Goal: Transaction & Acquisition: Subscribe to service/newsletter

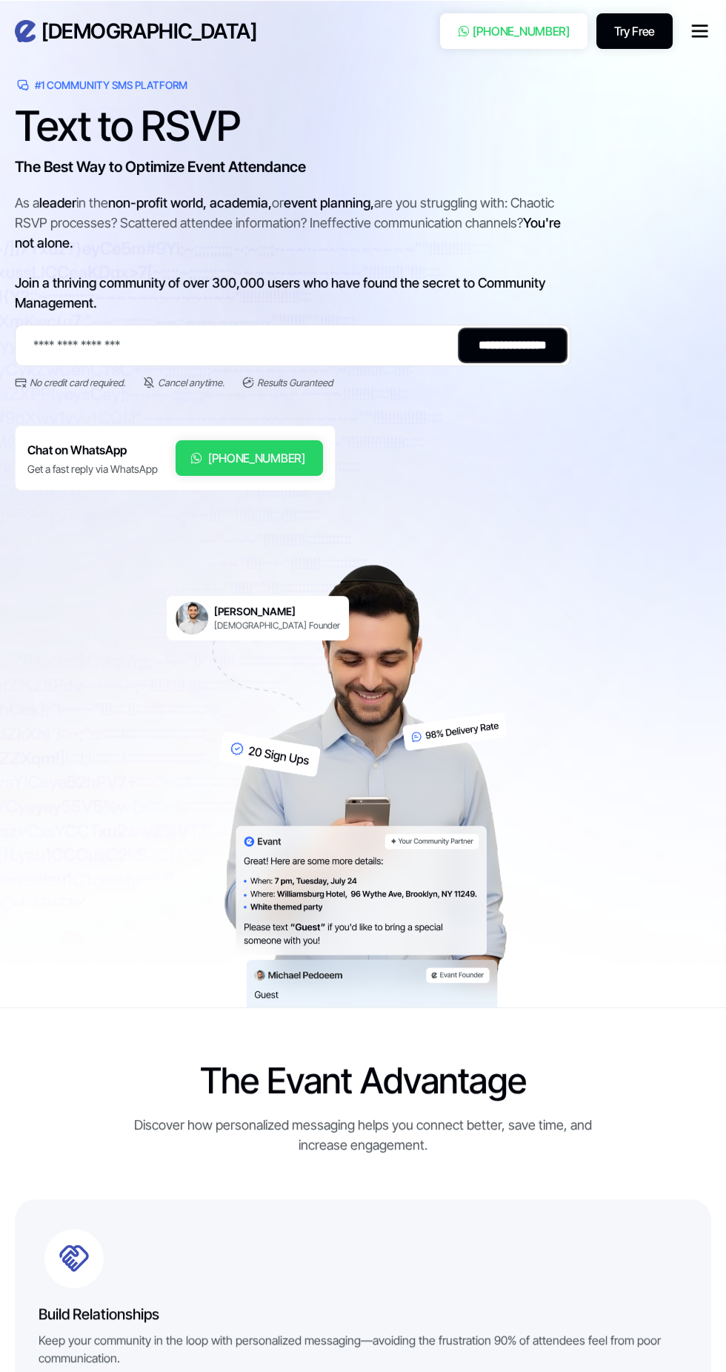
click at [661, 30] on link "Try Free" at bounding box center [635, 31] width 76 height 36
click at [700, 36] on icon "menu" at bounding box center [700, 36] width 16 height 0
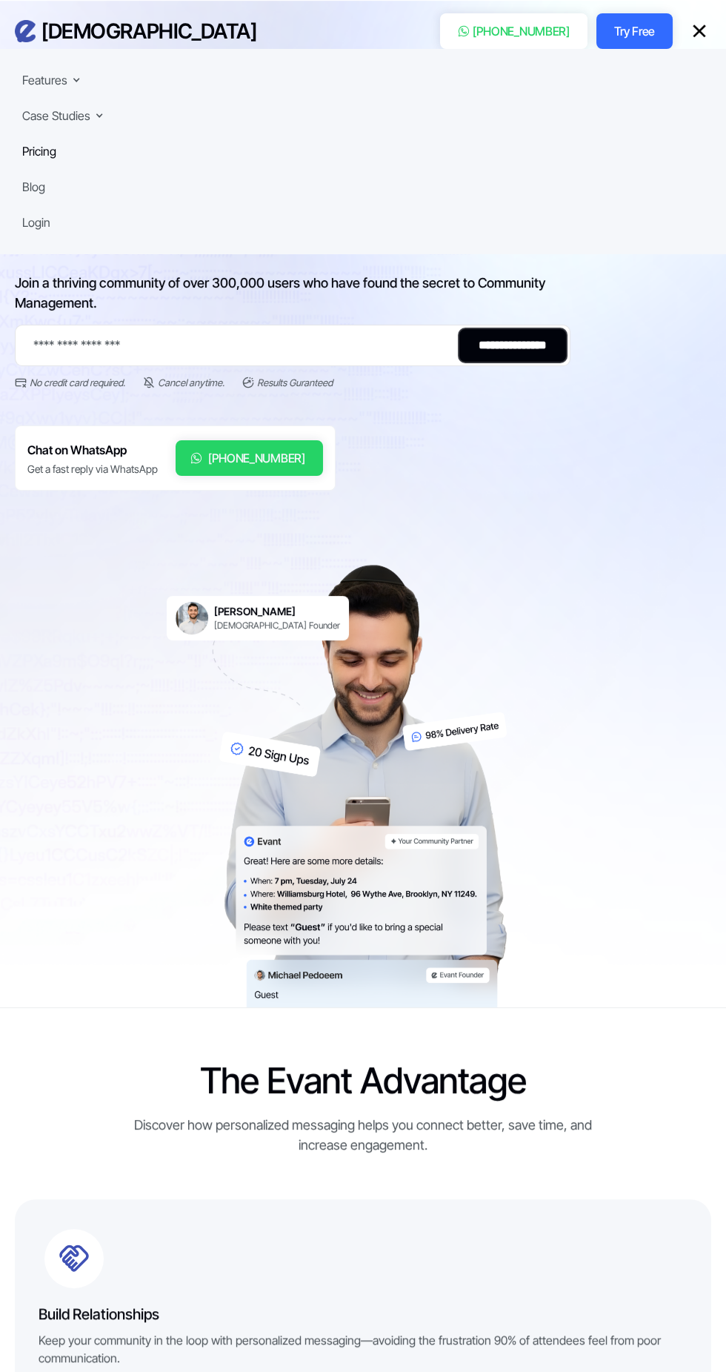
click at [48, 157] on div "Pricing" at bounding box center [39, 151] width 34 height 18
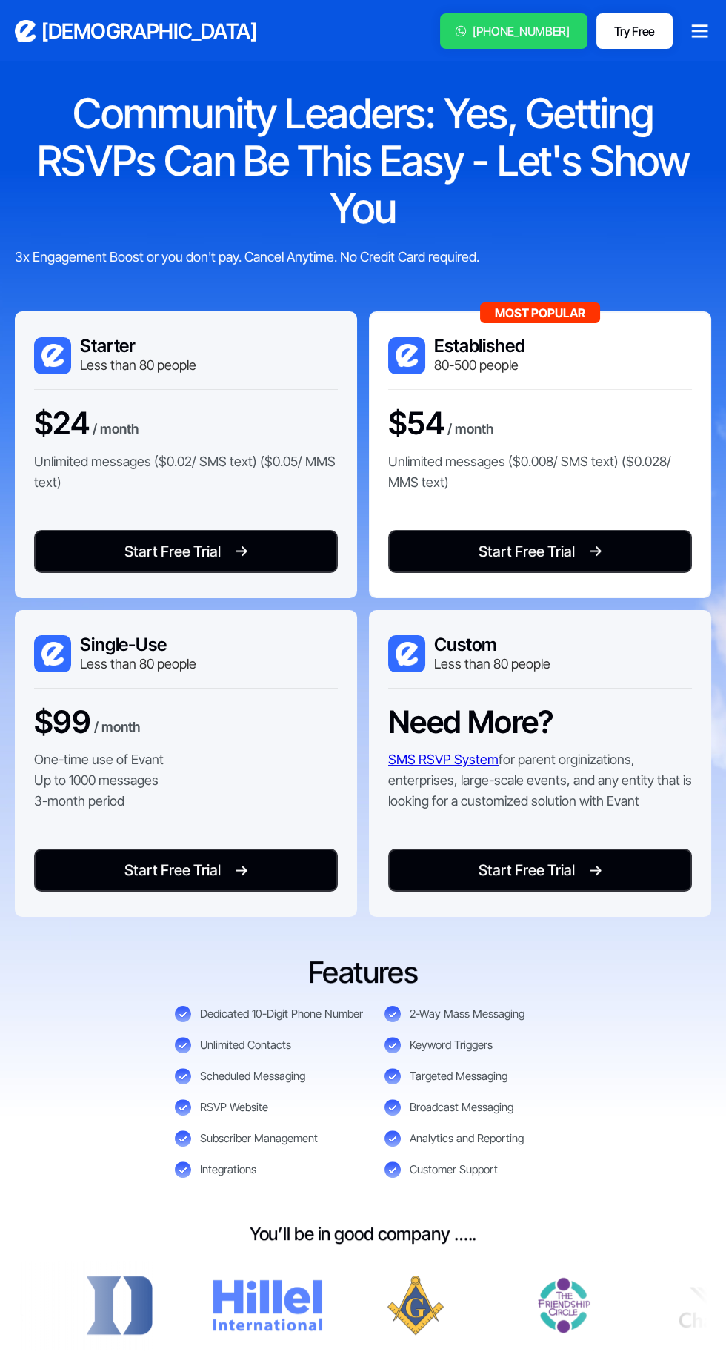
scroll to position [8, 0]
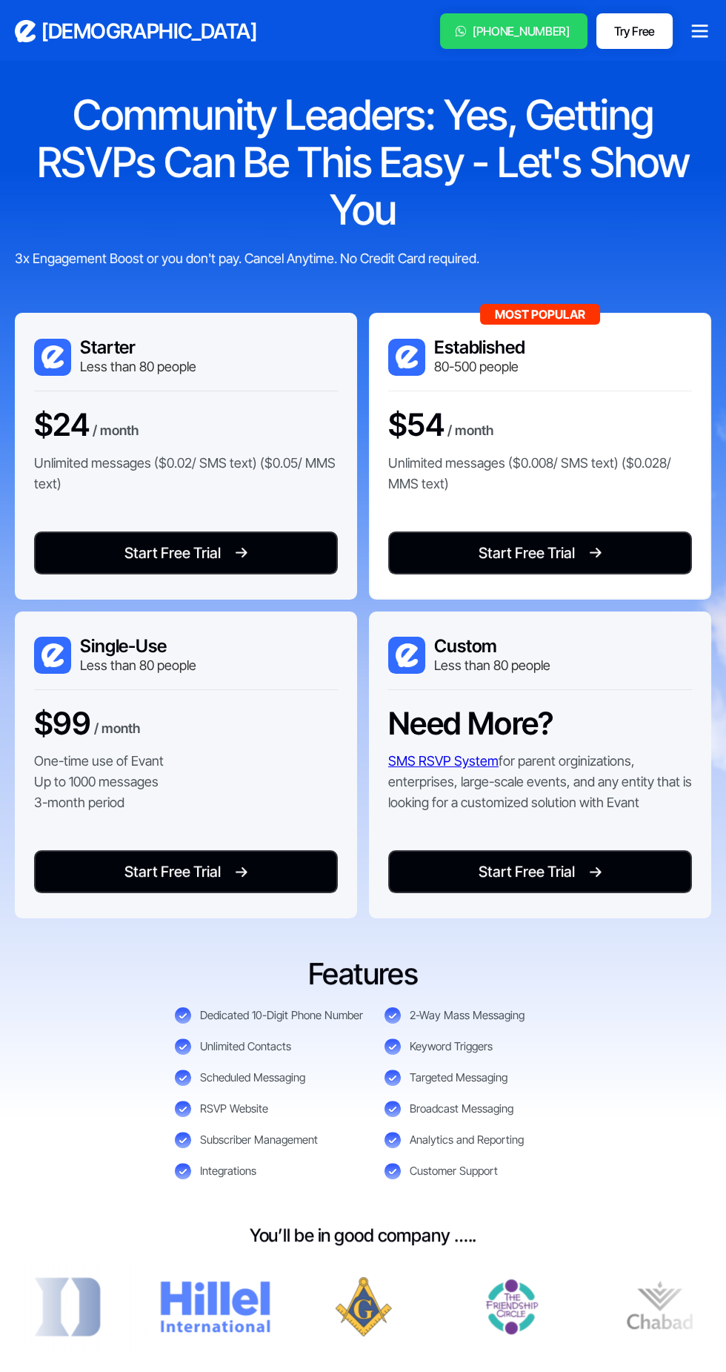
click at [228, 450] on div "$24 / month Unlimited messages ($0.02/ SMS text) ($0.05/ MMS text)" at bounding box center [186, 457] width 304 height 102
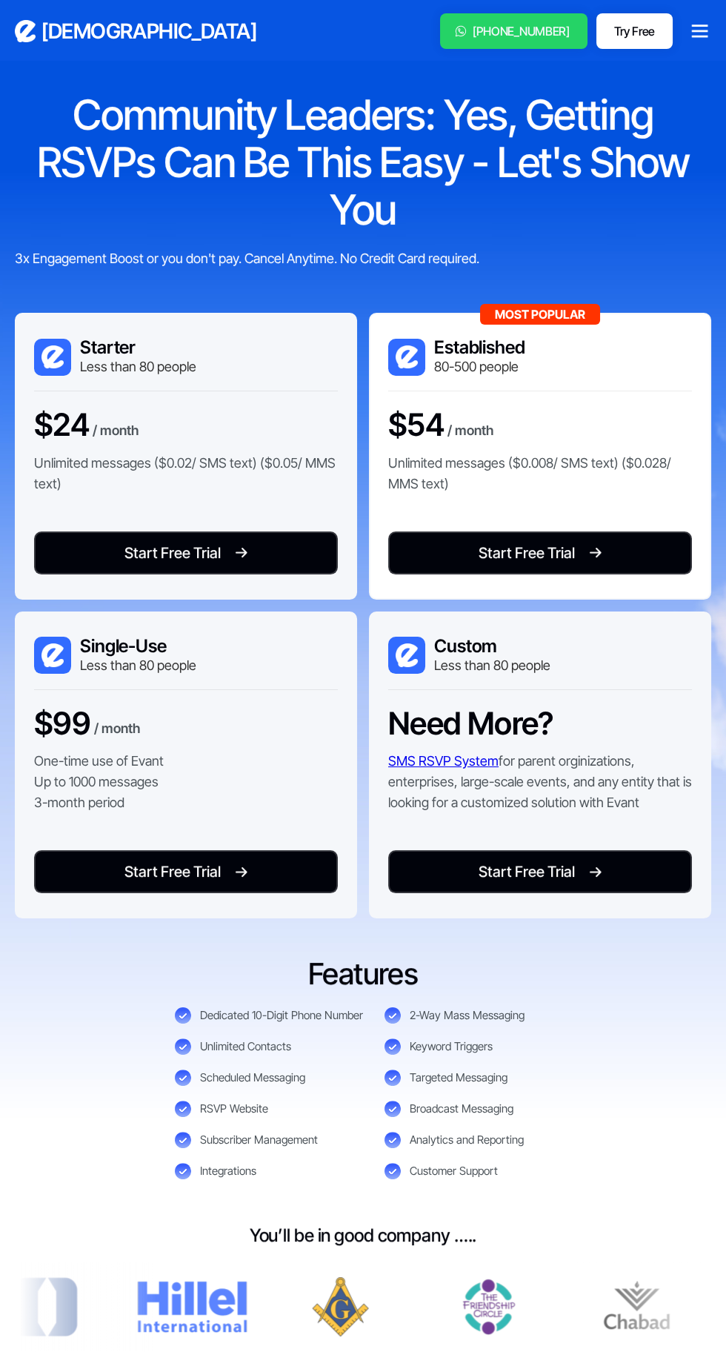
click at [271, 549] on link "Start Free Trial Start Free Trial" at bounding box center [186, 552] width 304 height 43
